Goal: Task Accomplishment & Management: Manage account settings

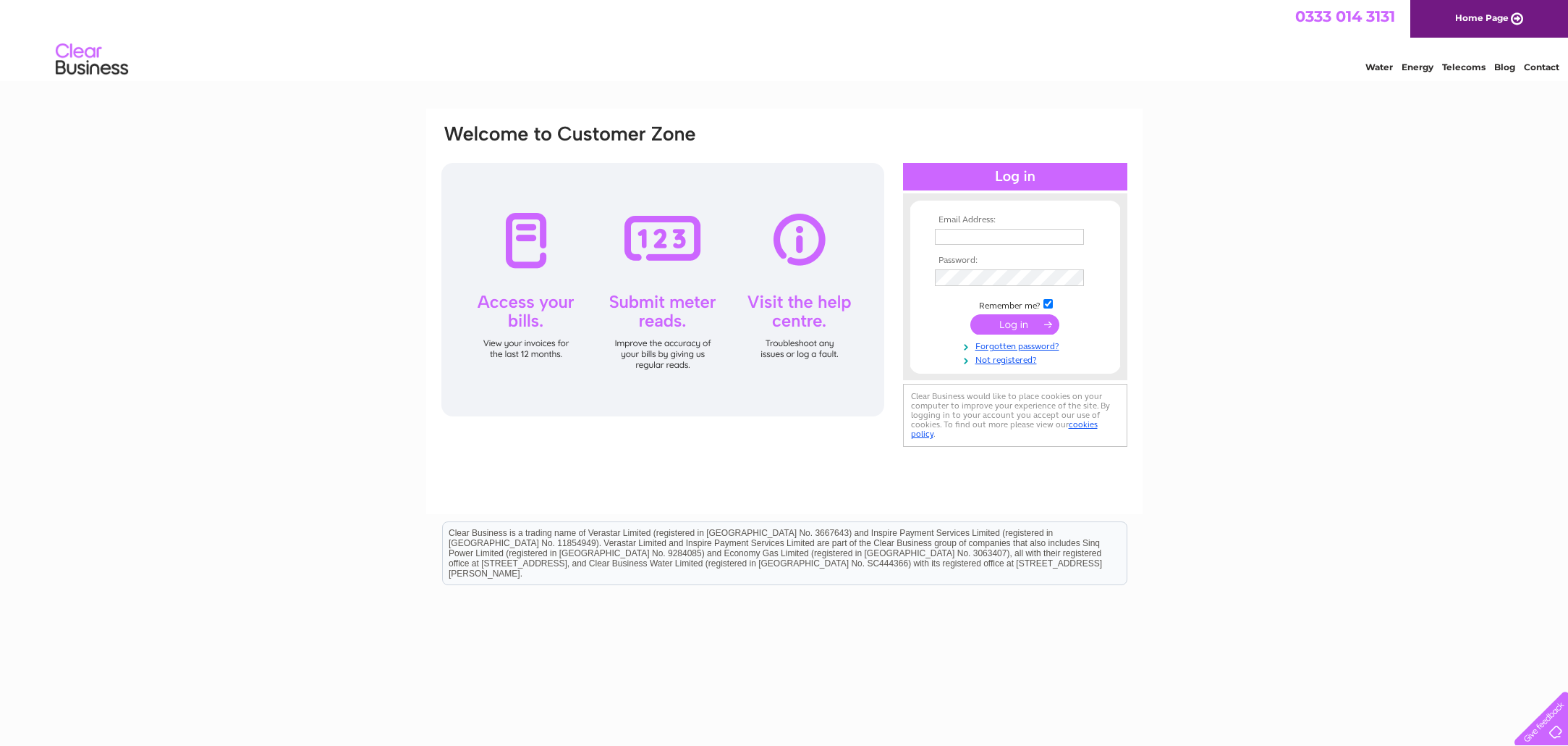
type input "[EMAIL_ADDRESS][DOMAIN_NAME]"
click at [1011, 325] on input "submit" at bounding box center [1014, 325] width 89 height 20
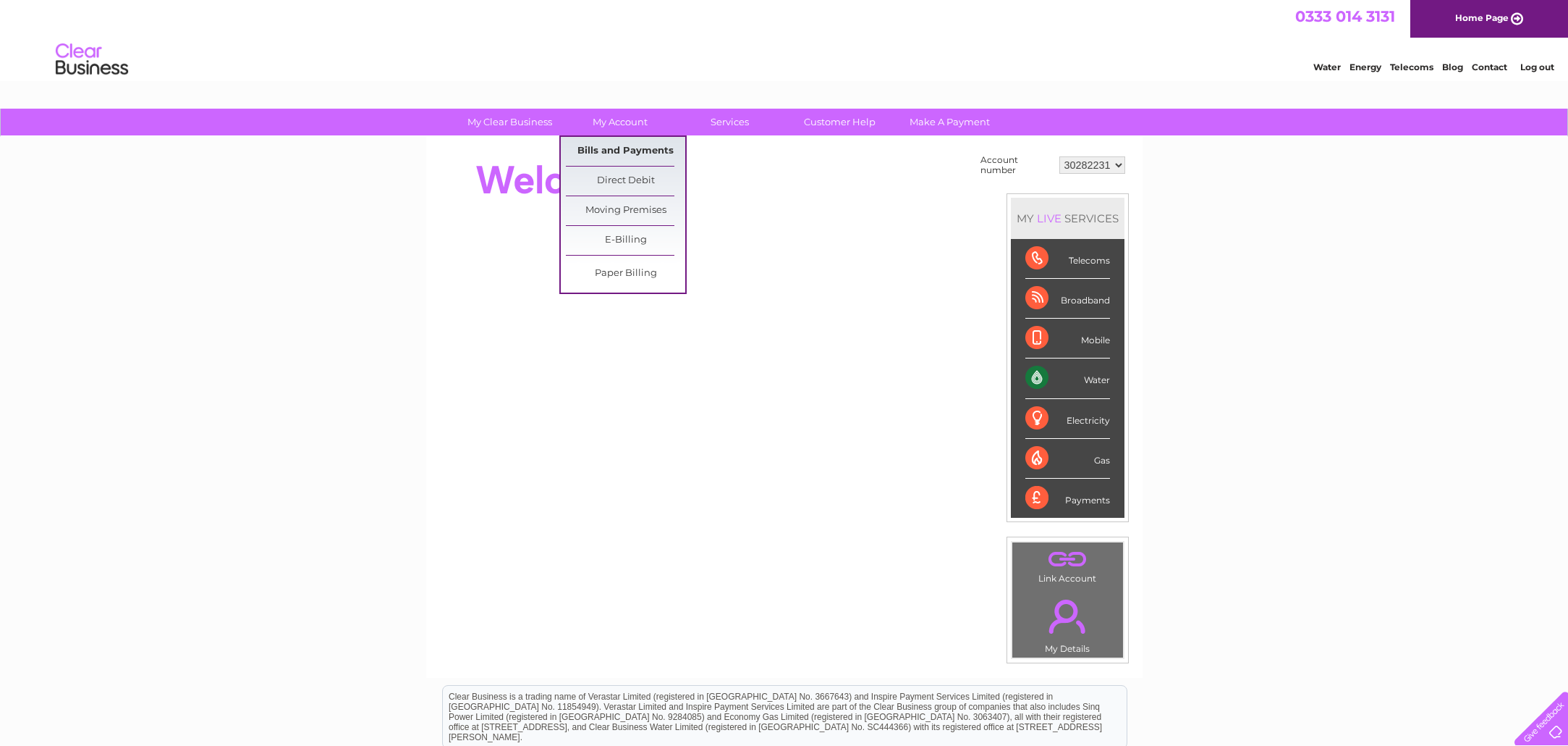
click at [626, 148] on link "Bills and Payments" at bounding box center [625, 151] width 119 height 29
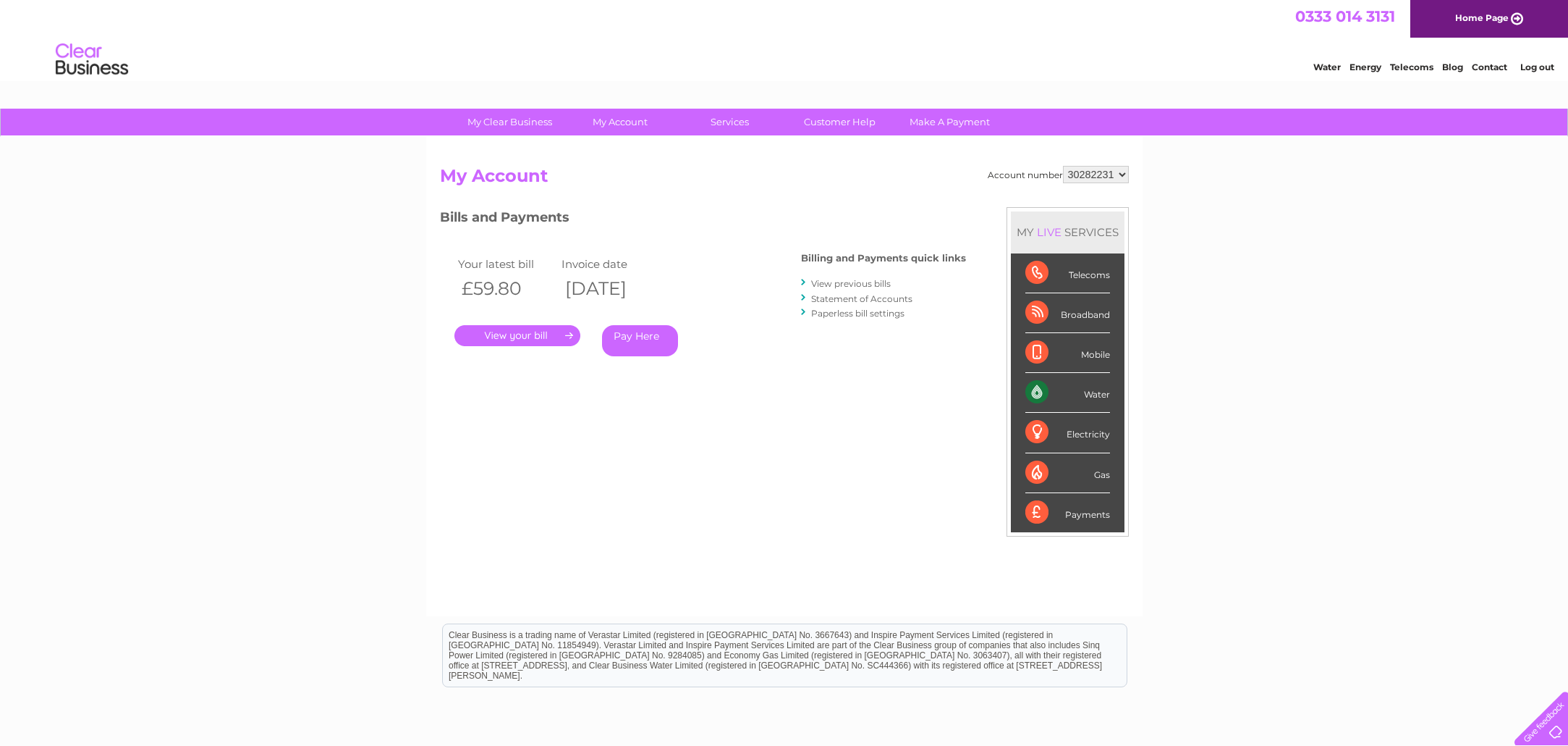
click at [518, 332] on link "." at bounding box center [517, 336] width 126 height 21
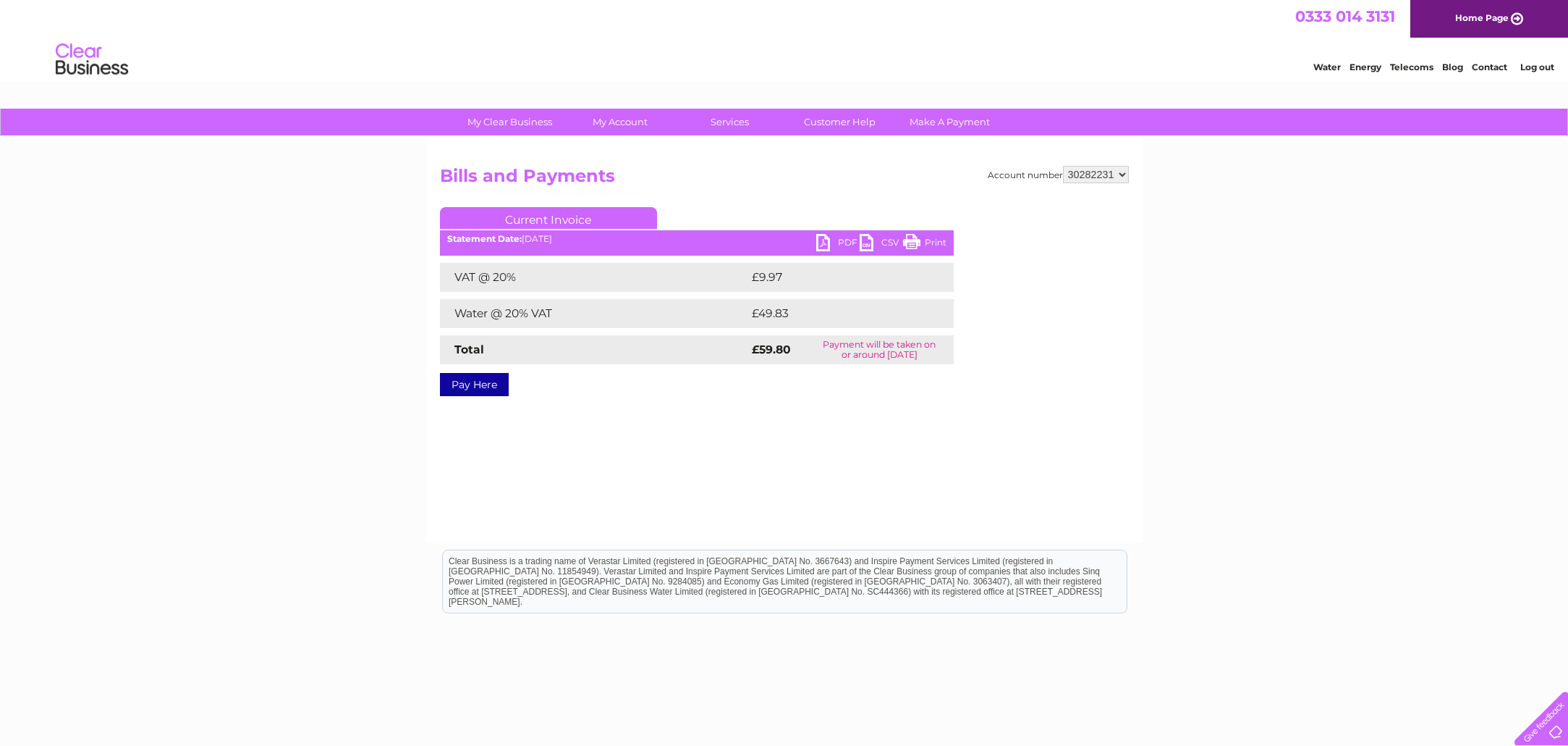
click at [827, 241] on link "PDF" at bounding box center [837, 244] width 43 height 21
